Goal: Check status: Check status

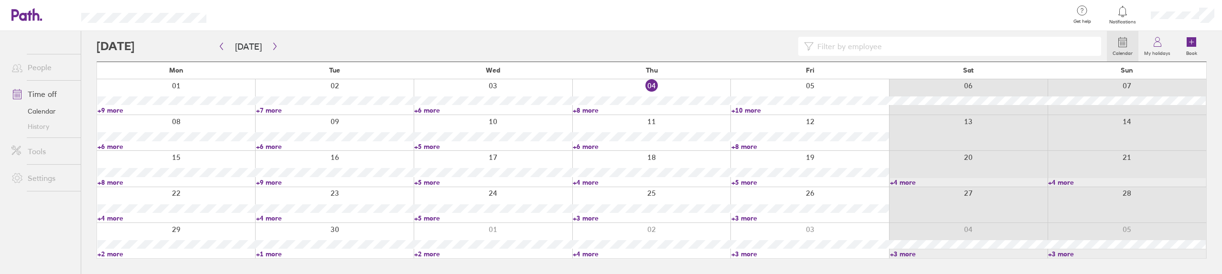
click at [115, 148] on link "+6 more" at bounding box center [176, 146] width 158 height 9
click at [273, 146] on link "+6 more" at bounding box center [335, 146] width 158 height 9
click at [261, 146] on link "+6 more" at bounding box center [335, 146] width 158 height 9
click at [431, 146] on link "+5 more" at bounding box center [493, 146] width 158 height 9
click at [420, 146] on link "+5 more" at bounding box center [493, 146] width 158 height 9
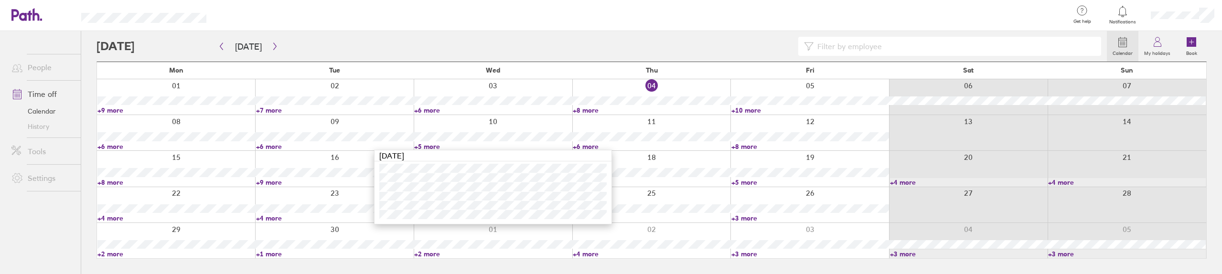
click at [591, 144] on link "+6 more" at bounding box center [652, 146] width 158 height 9
click at [582, 146] on link "+6 more" at bounding box center [652, 146] width 158 height 9
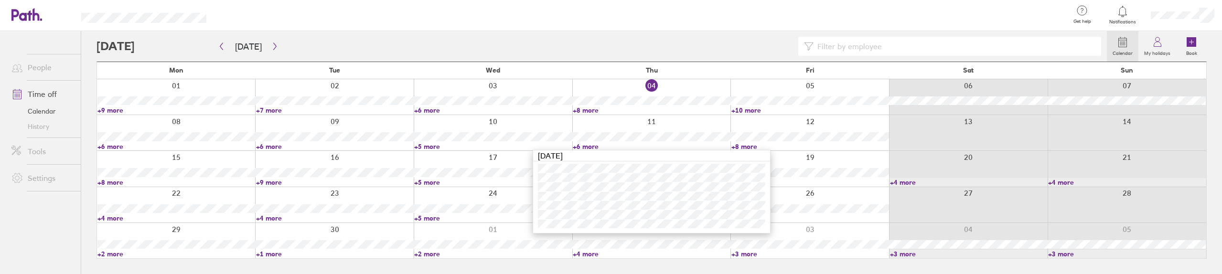
click at [731, 148] on link "+8 more" at bounding box center [810, 146] width 158 height 9
click at [742, 145] on link "+8 more" at bounding box center [810, 146] width 158 height 9
